Goal: Browse casually

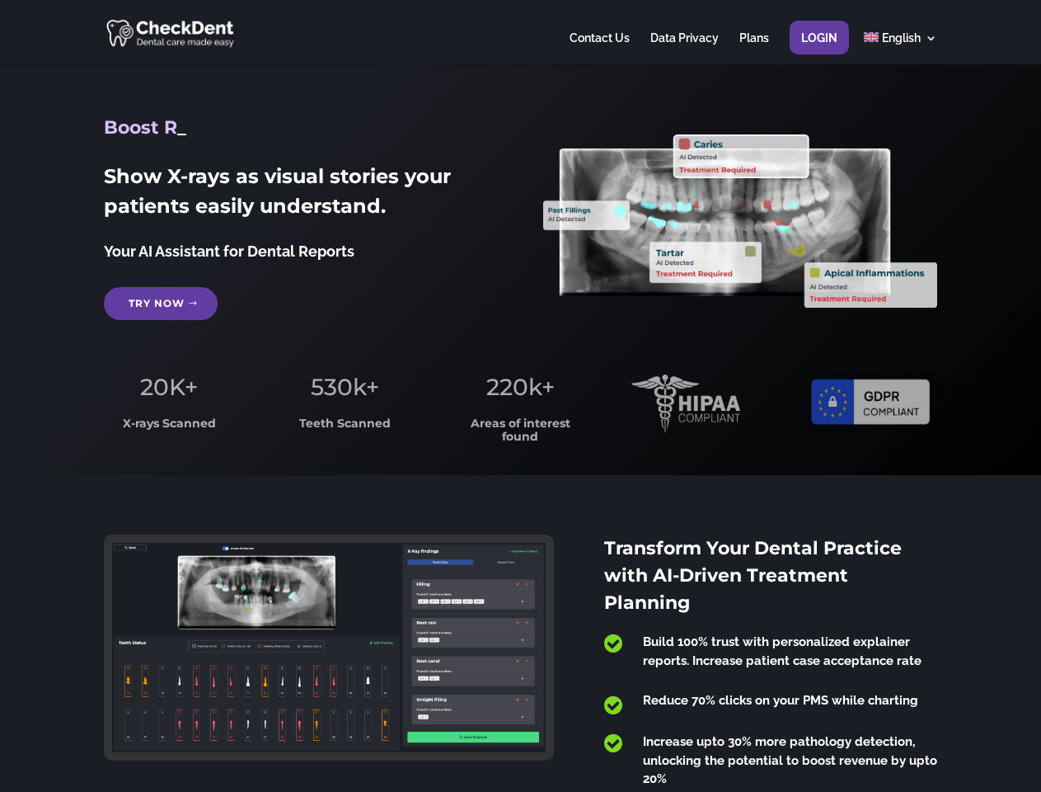
click at [520, 396] on span "220k+" at bounding box center [521, 387] width 68 height 28
click at [520, 32] on div at bounding box center [520, 32] width 833 height 64
click at [520, 396] on span "220k+" at bounding box center [521, 387] width 68 height 28
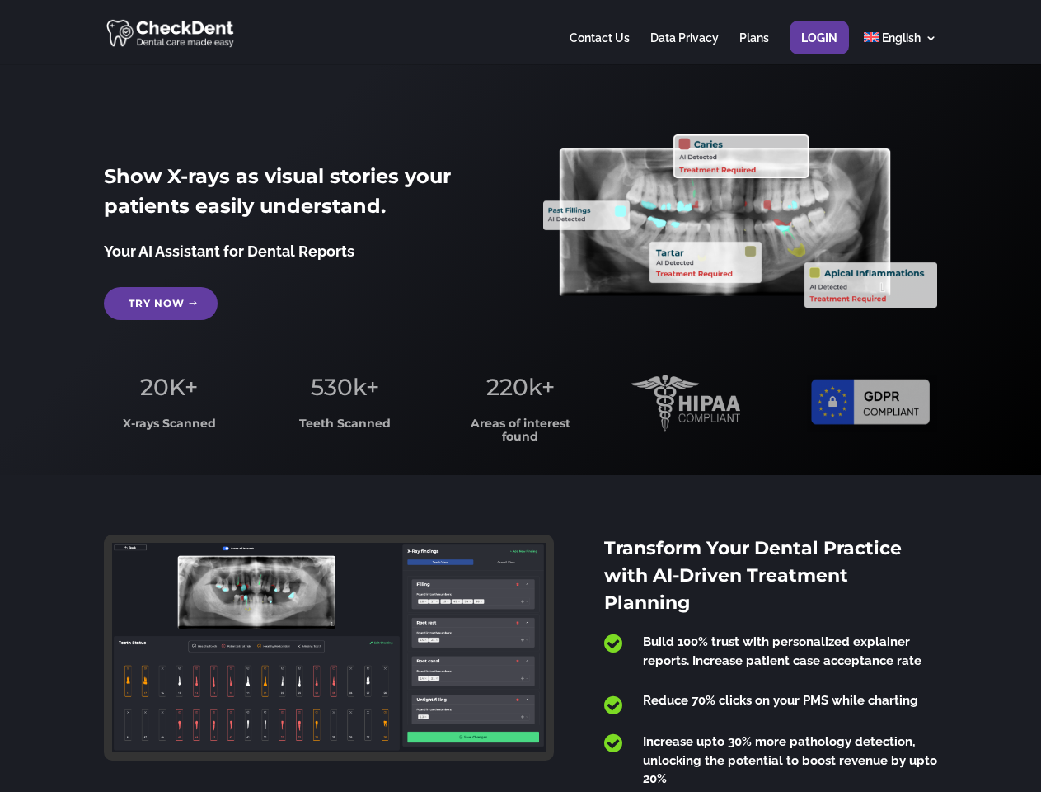
click at [520, 32] on div at bounding box center [520, 32] width 833 height 64
